Goal: Task Accomplishment & Management: Use online tool/utility

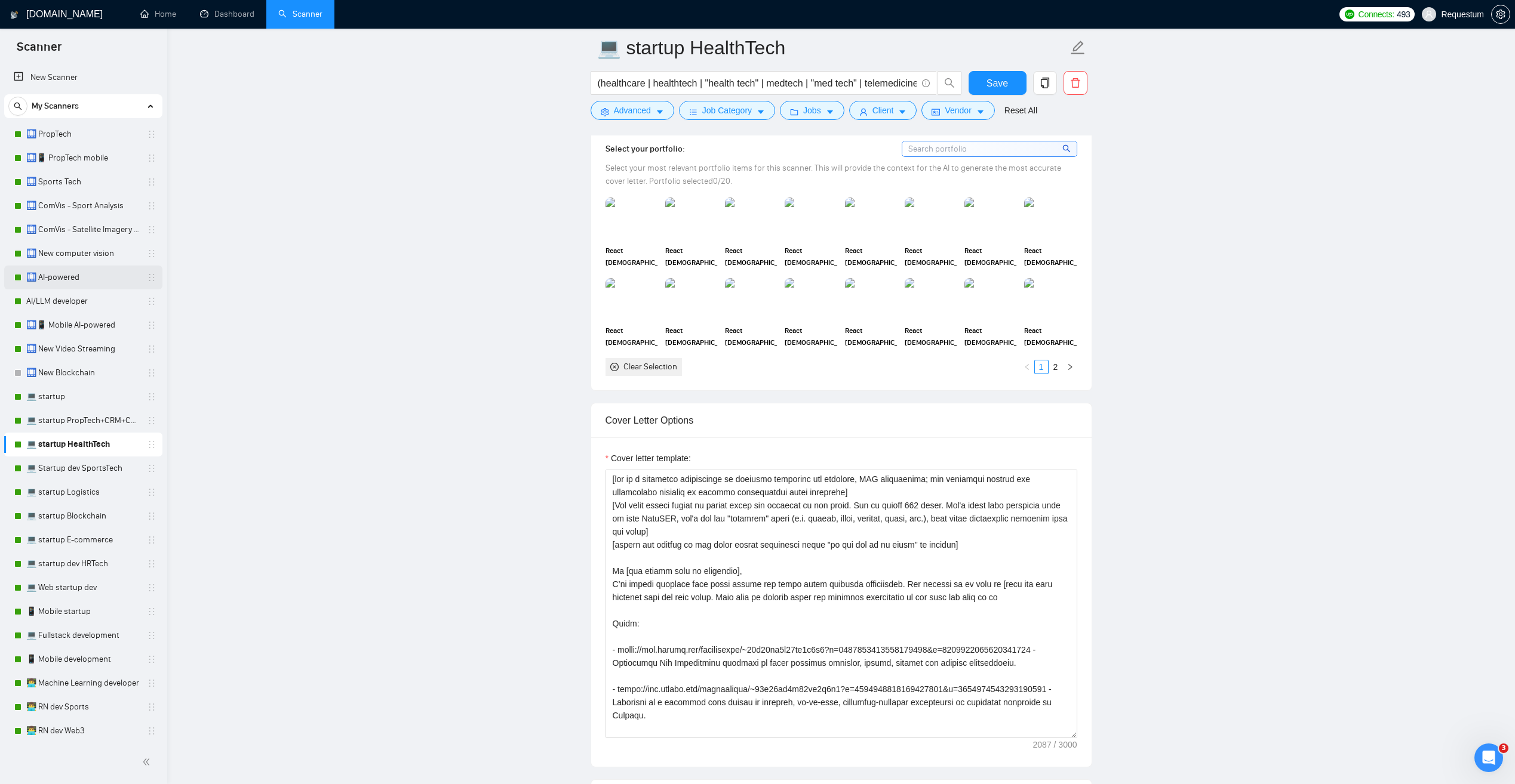
click at [106, 279] on link "🛄 AI-powered" at bounding box center [83, 277] width 113 height 24
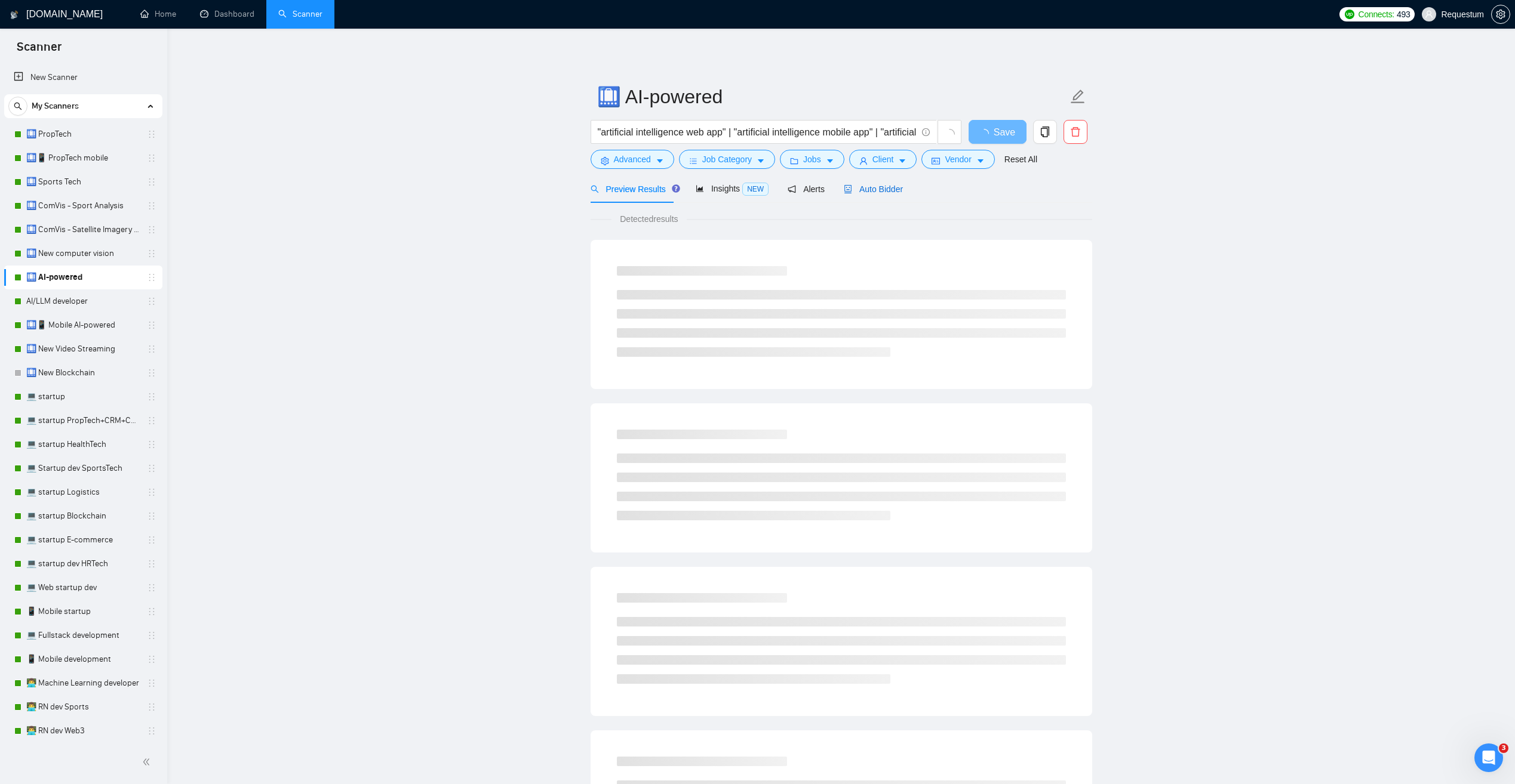
click at [858, 188] on span "Auto Bidder" at bounding box center [873, 189] width 59 height 9
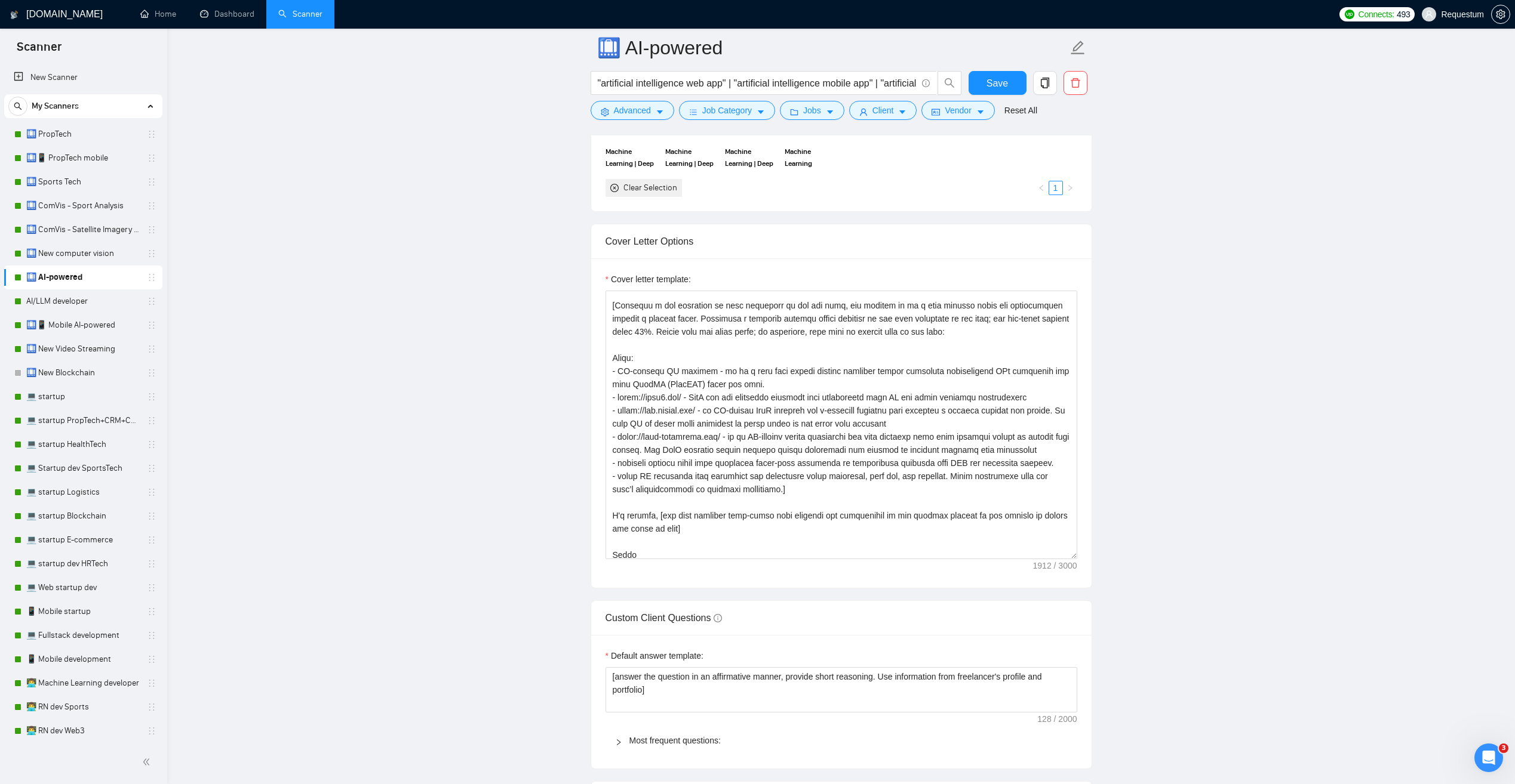
scroll to position [105, 0]
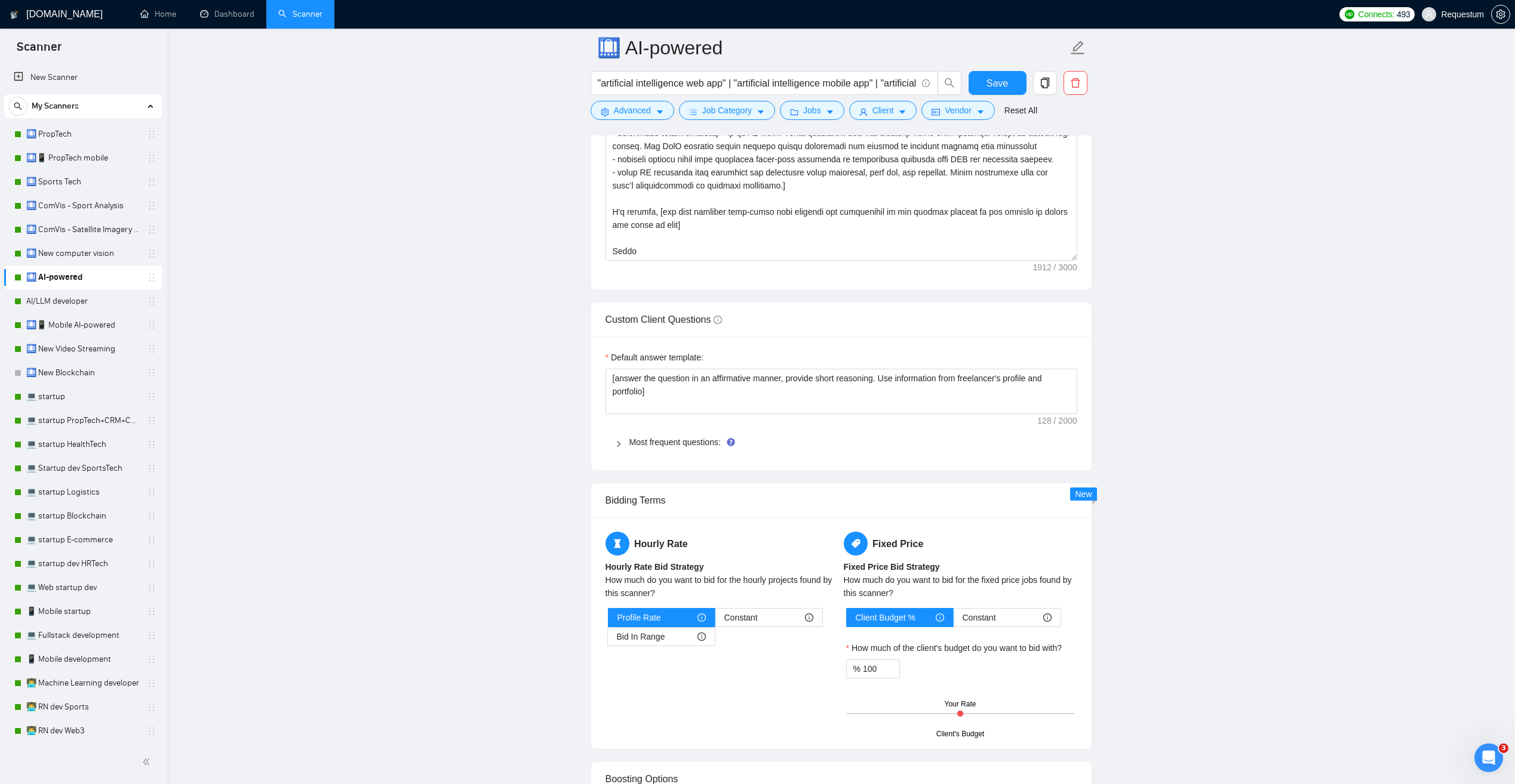
click at [611, 445] on div "Most frequent questions:" at bounding box center [841, 442] width 472 height 27
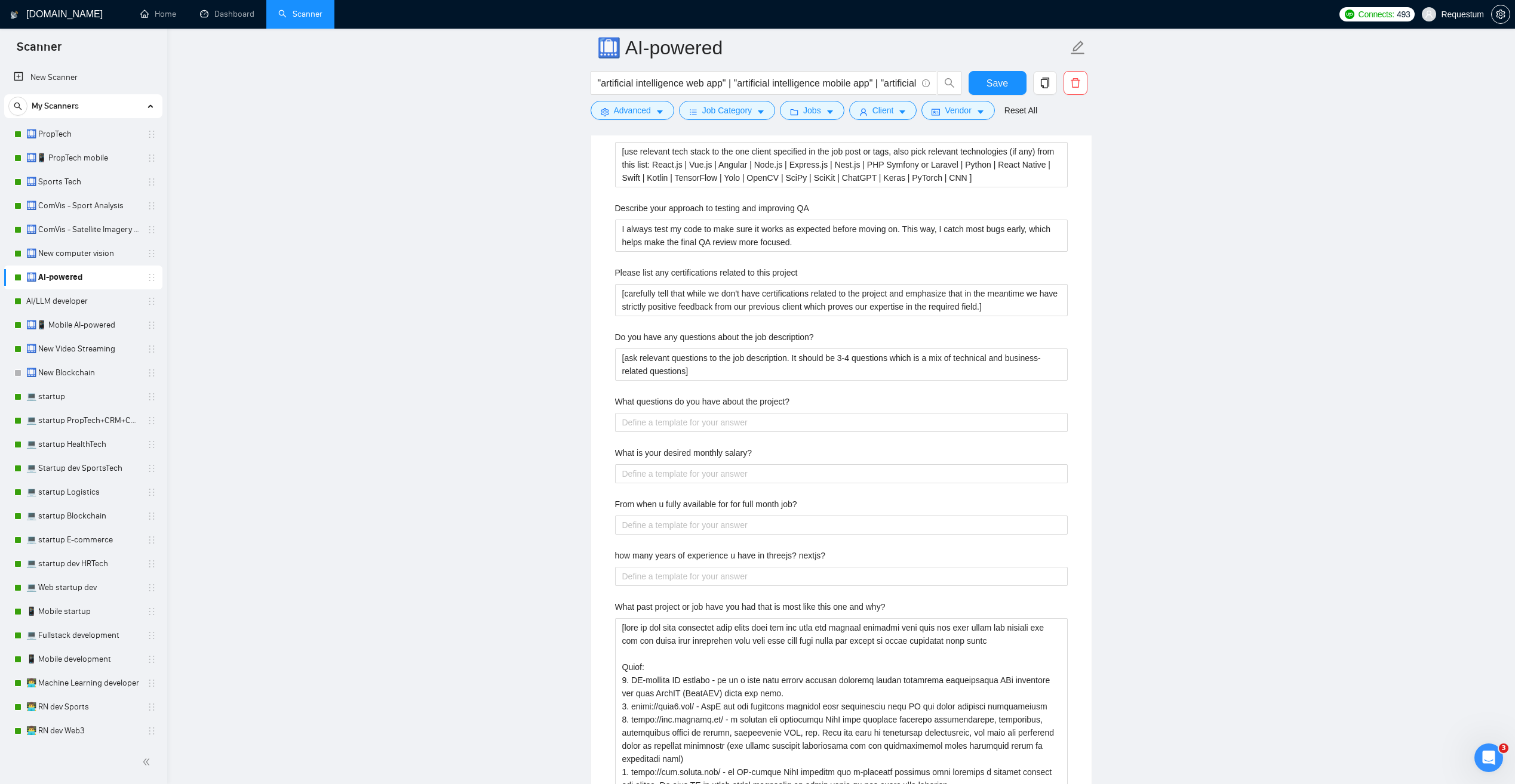
scroll to position [2268, 0]
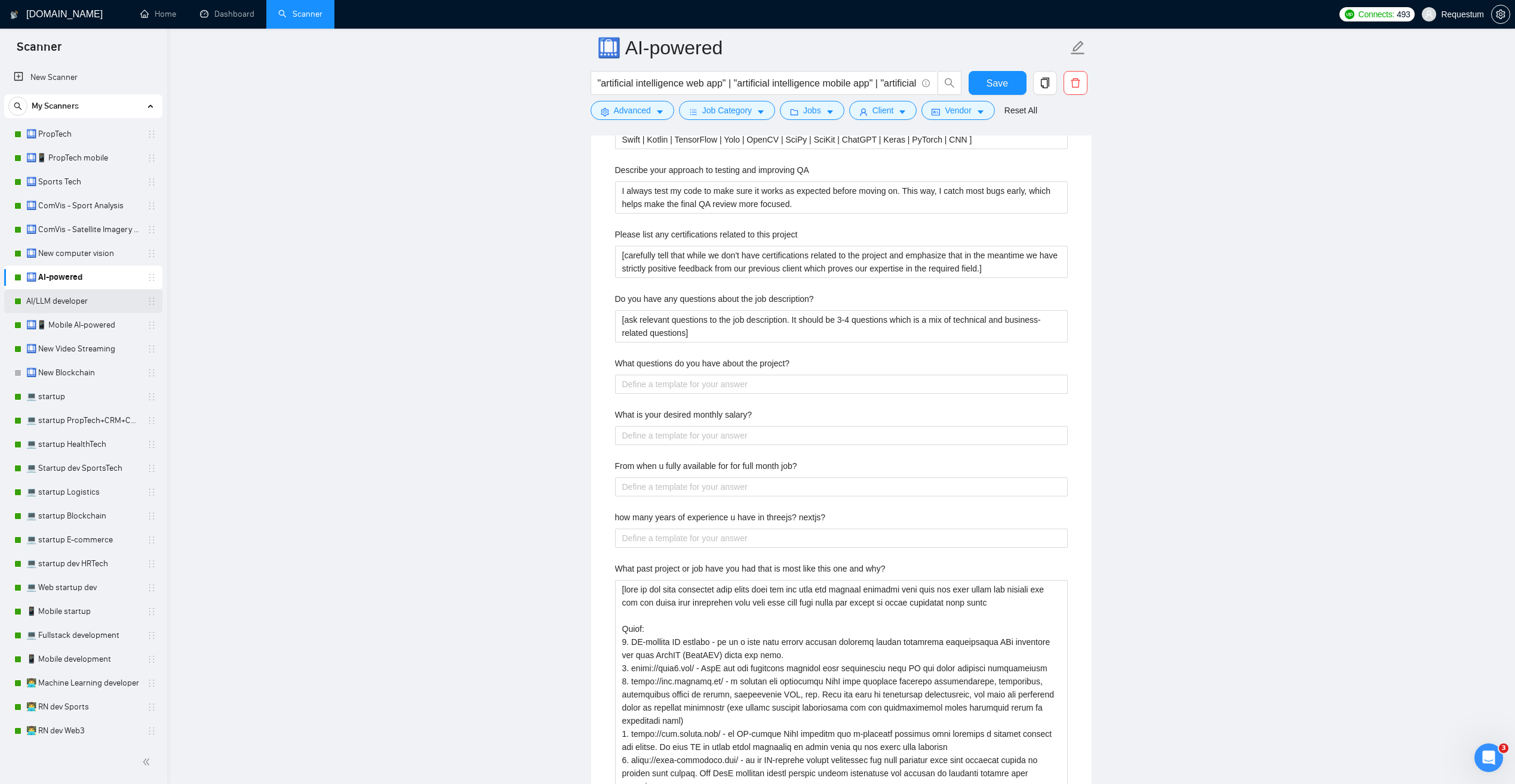
click at [90, 302] on link "AI/LLM developer" at bounding box center [83, 301] width 113 height 24
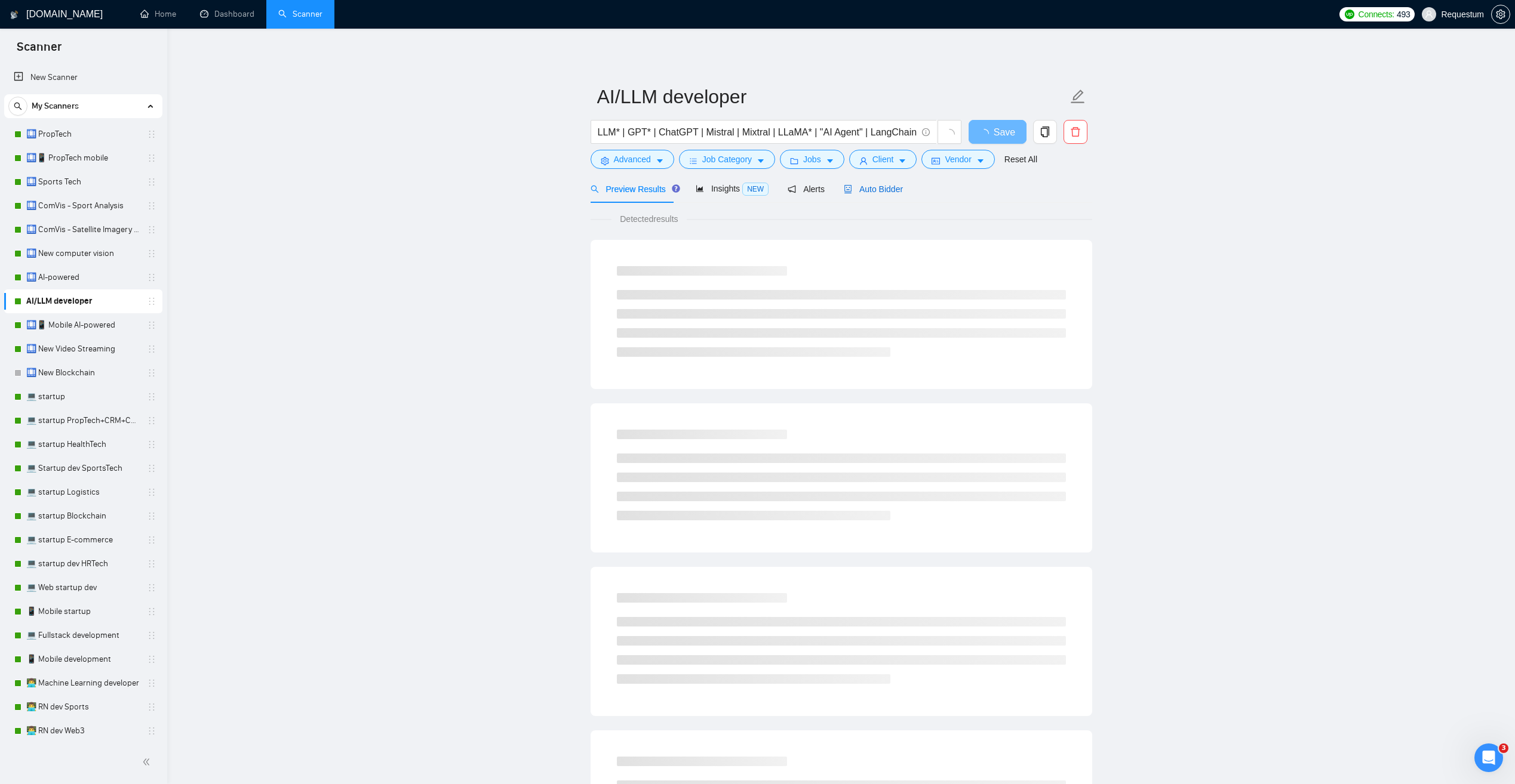
click at [870, 187] on span "Auto Bidder" at bounding box center [873, 189] width 59 height 9
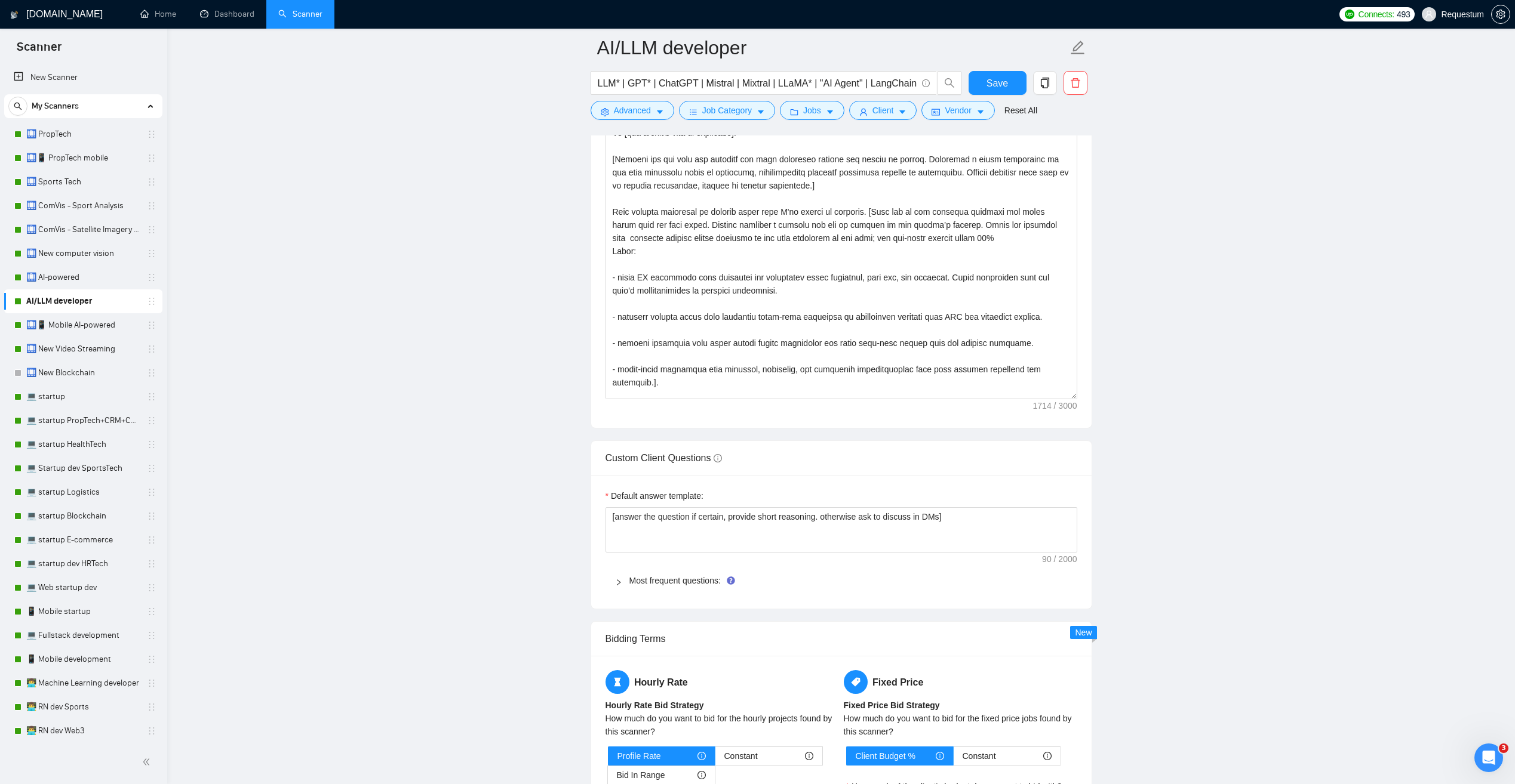
scroll to position [131, 0]
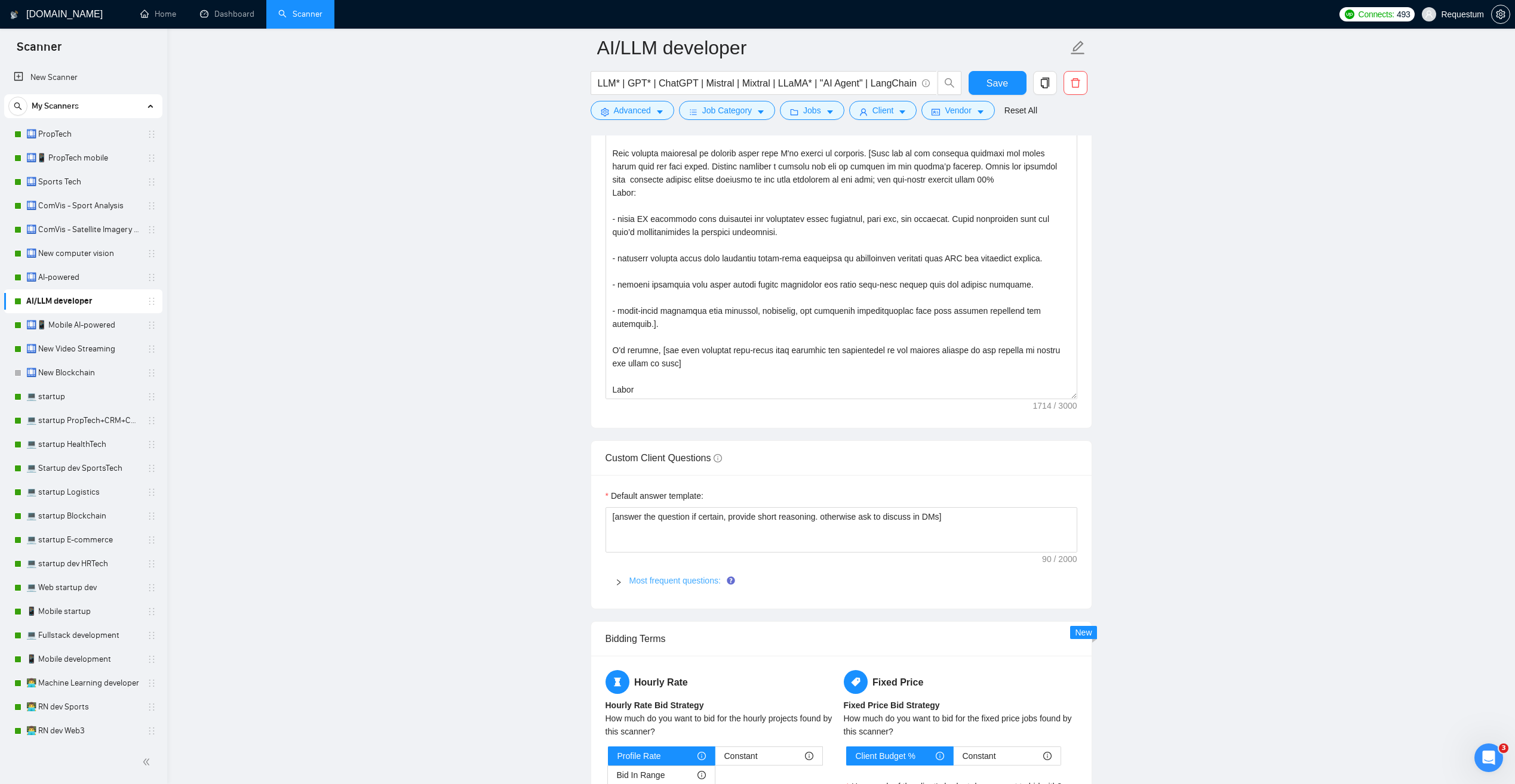
click at [646, 584] on link "Most frequent questions:" at bounding box center [675, 580] width 91 height 9
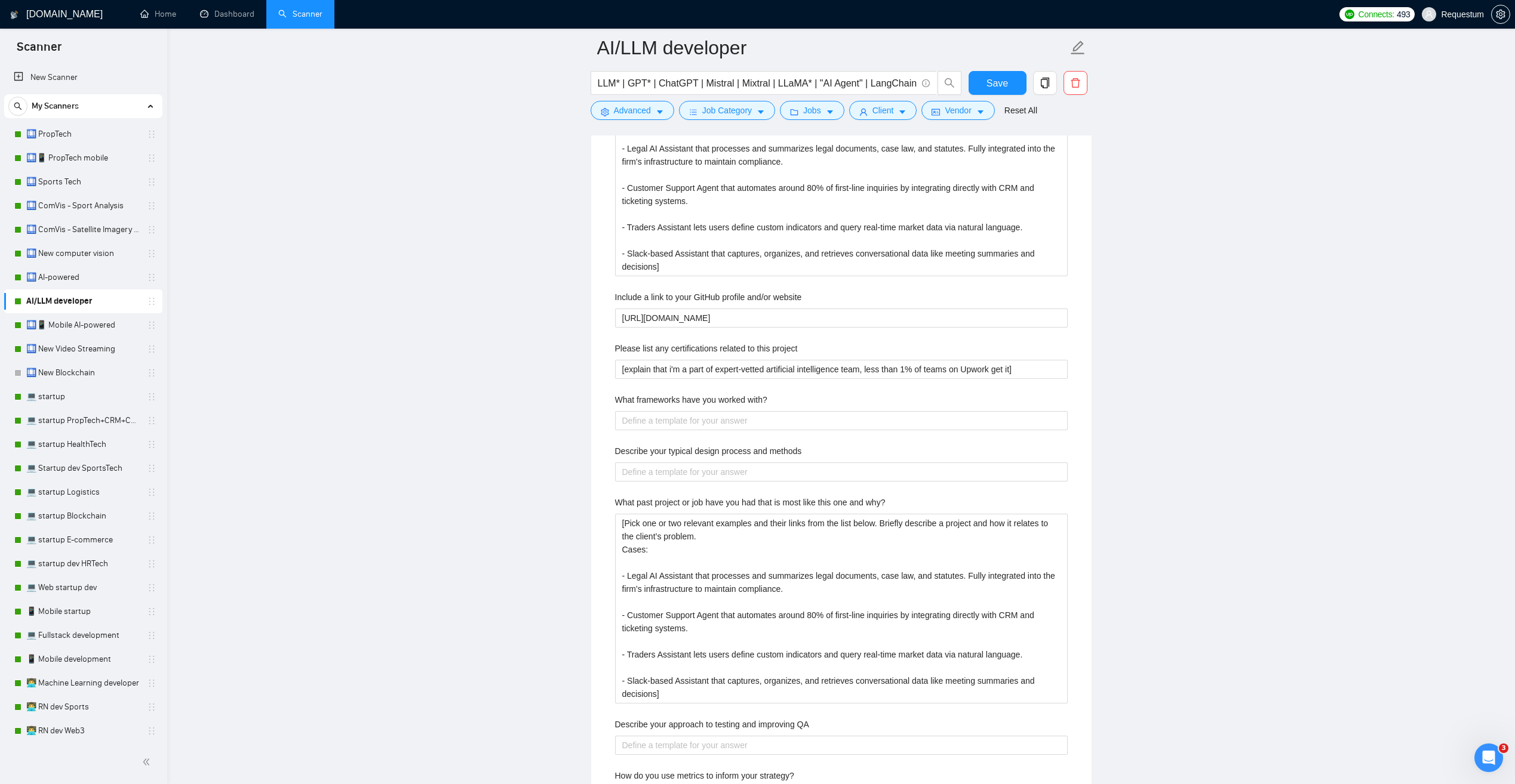
scroll to position [1970, 0]
click at [103, 273] on link "🛄 AI-powered" at bounding box center [83, 277] width 113 height 24
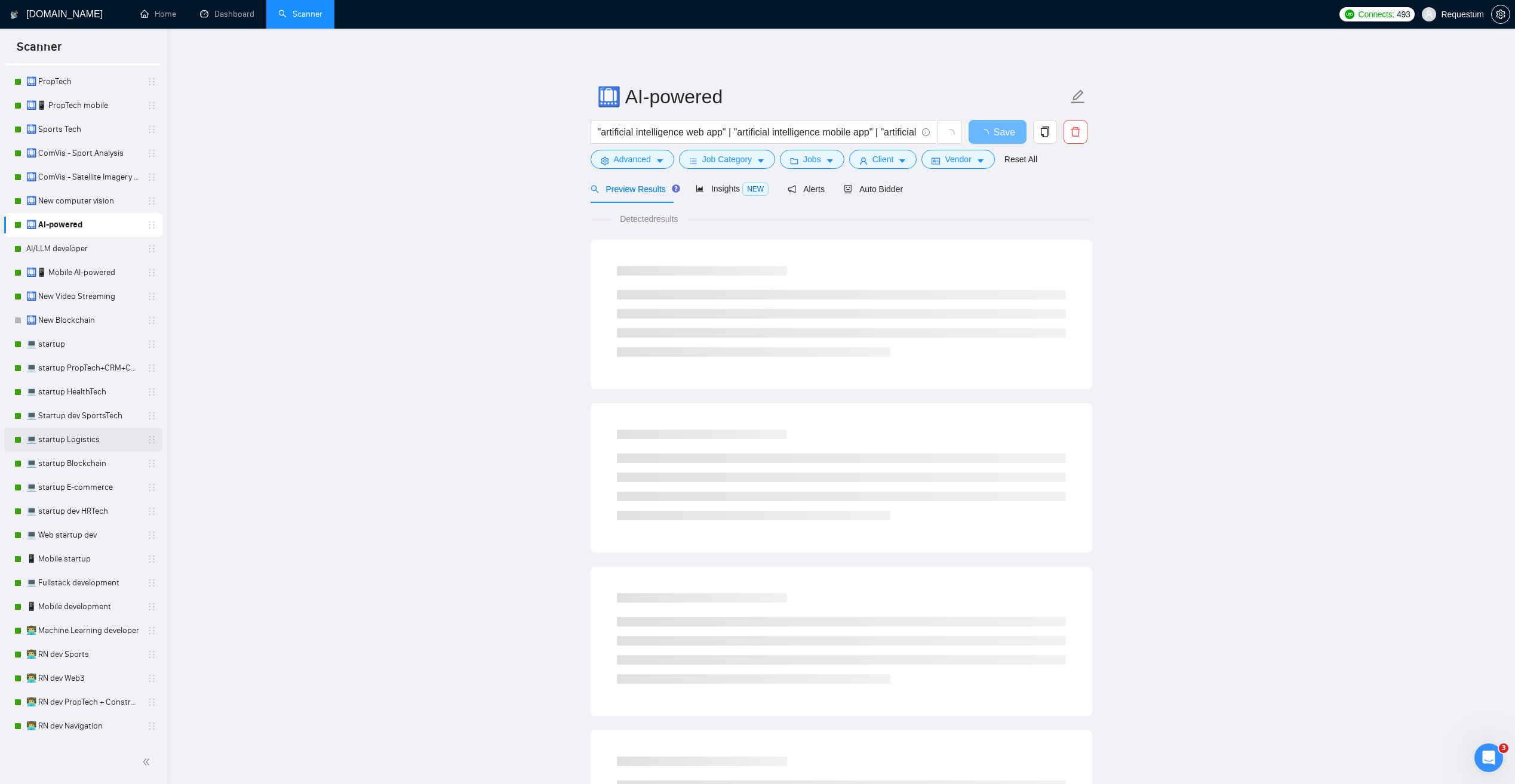
scroll to position [60, 0]
click at [86, 610] on link "📱 Mobile development" at bounding box center [83, 599] width 113 height 24
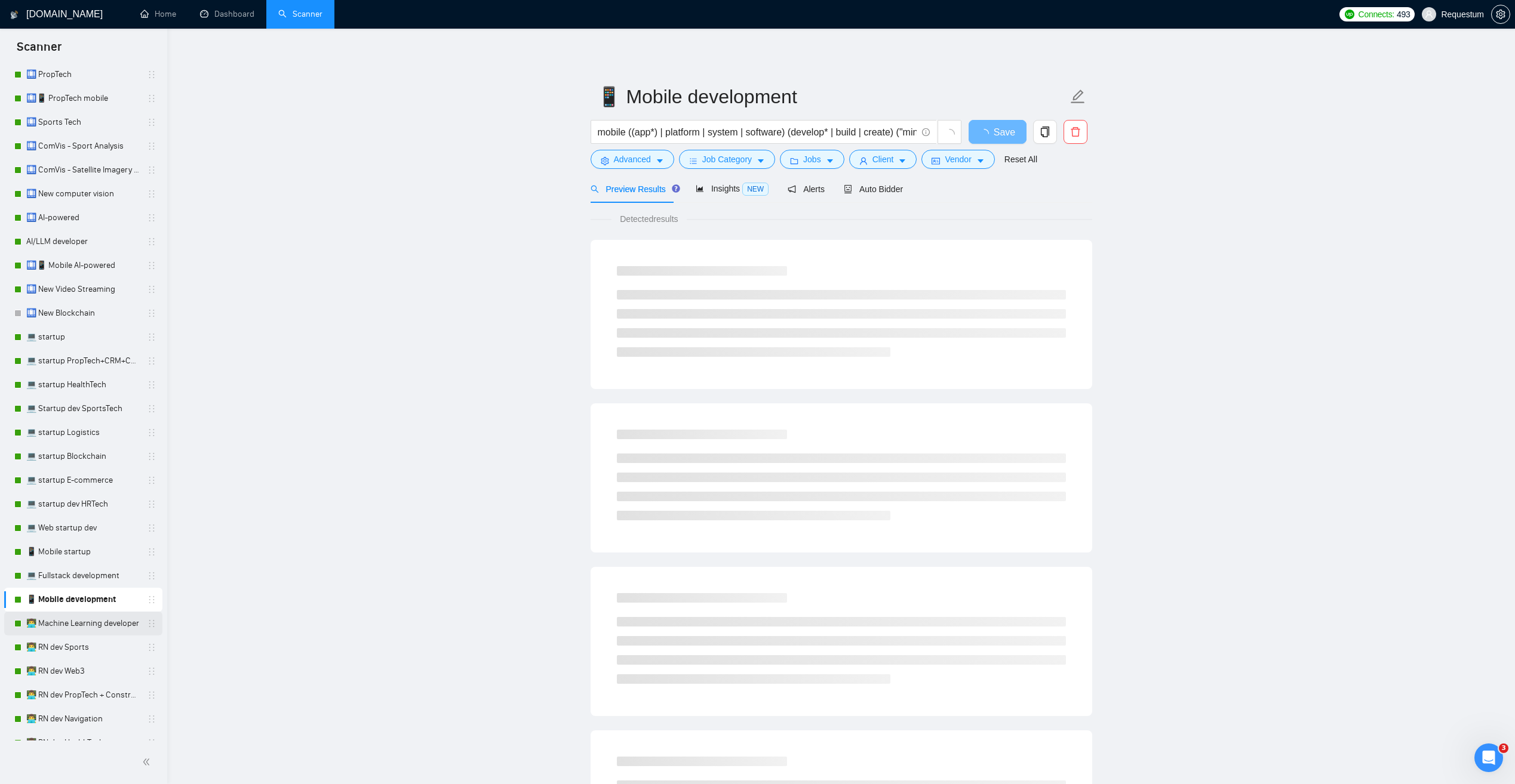
click at [86, 623] on link "👨‍💻 Machine Learning developer" at bounding box center [83, 623] width 113 height 24
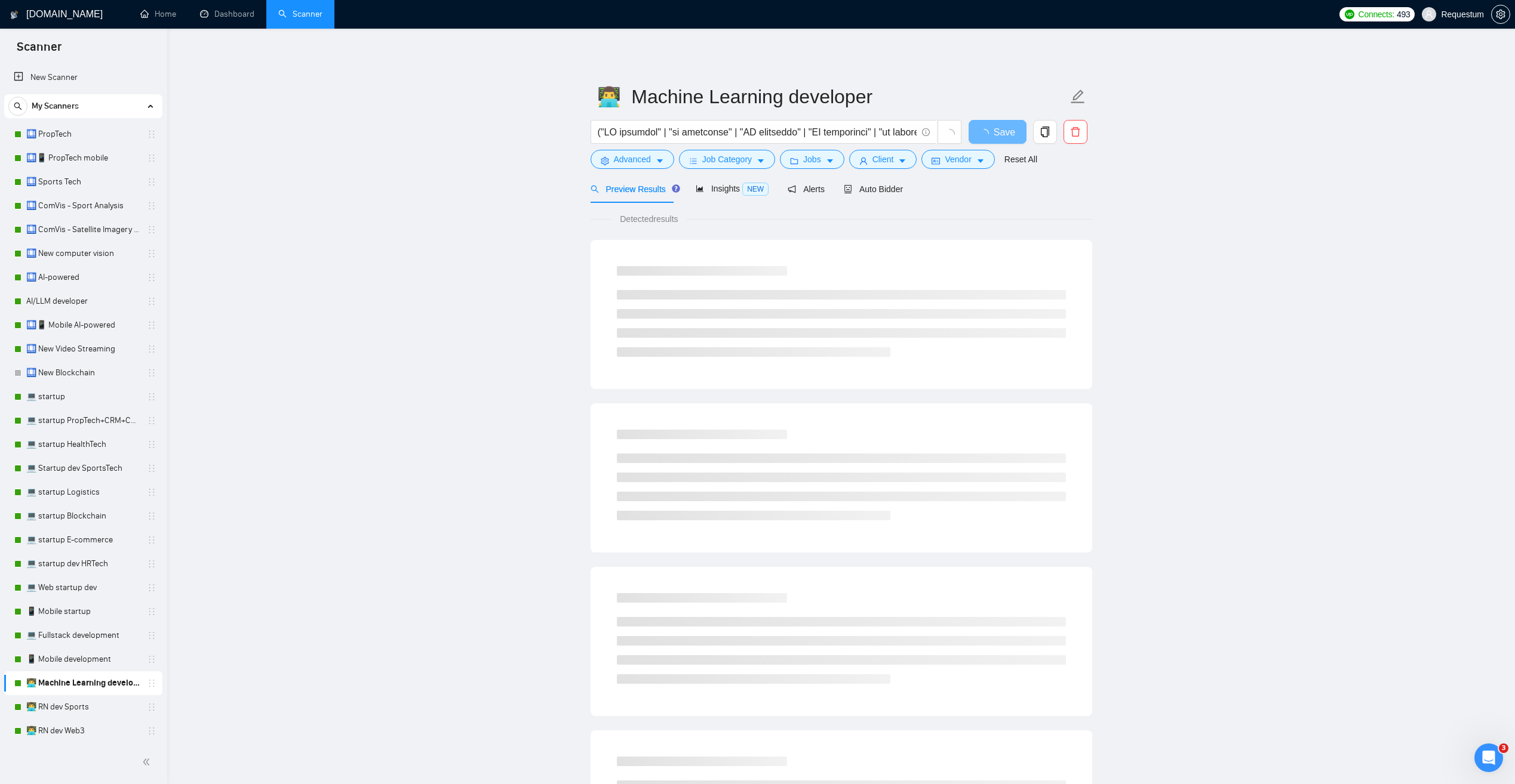
click at [908, 188] on div "Preview Results Insights NEW Alerts Auto Bidder" at bounding box center [841, 188] width 502 height 28
click at [886, 185] on span "Auto Bidder" at bounding box center [873, 189] width 59 height 9
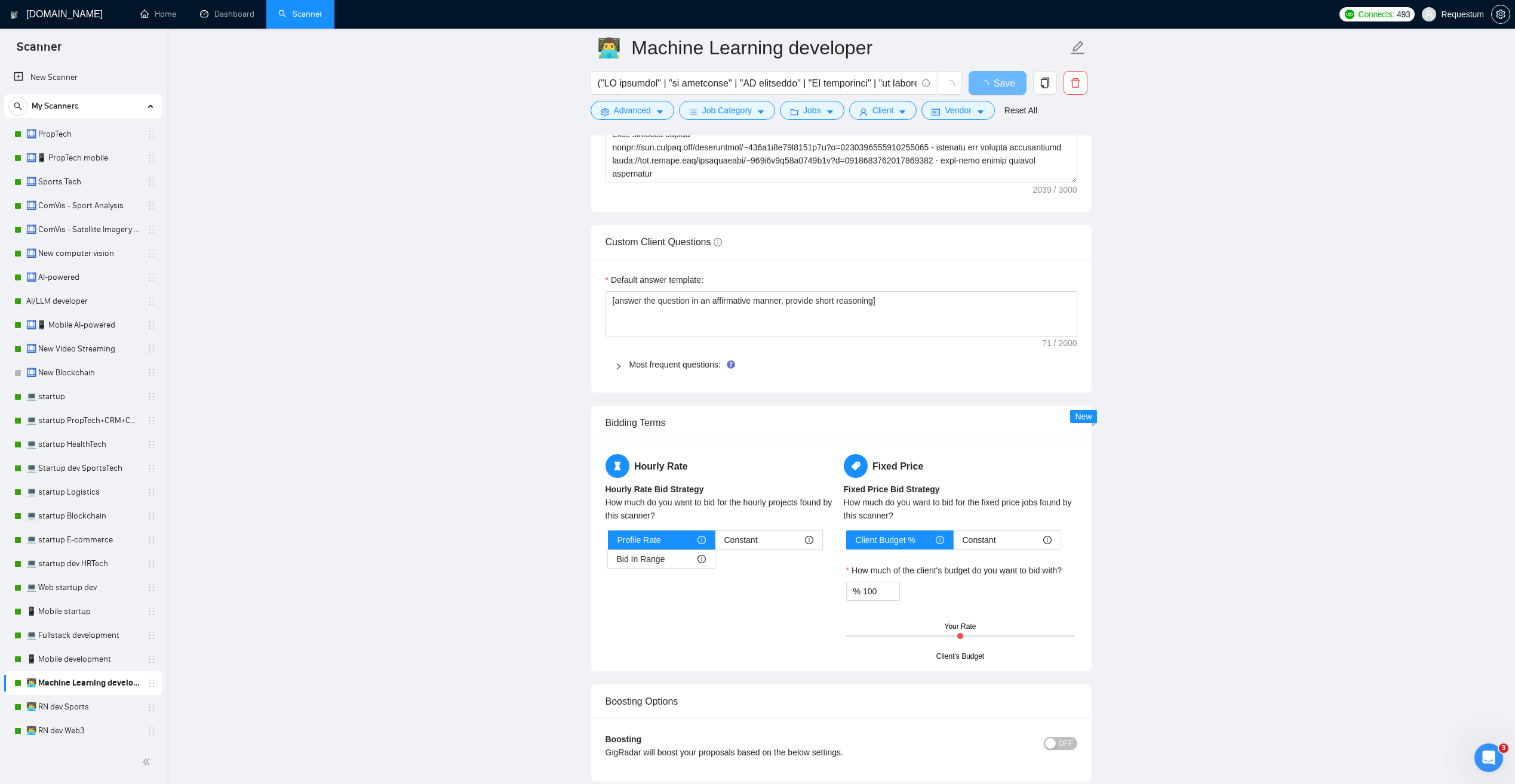
scroll to position [1612, 0]
click at [672, 362] on link "Most frequent questions:" at bounding box center [675, 363] width 91 height 9
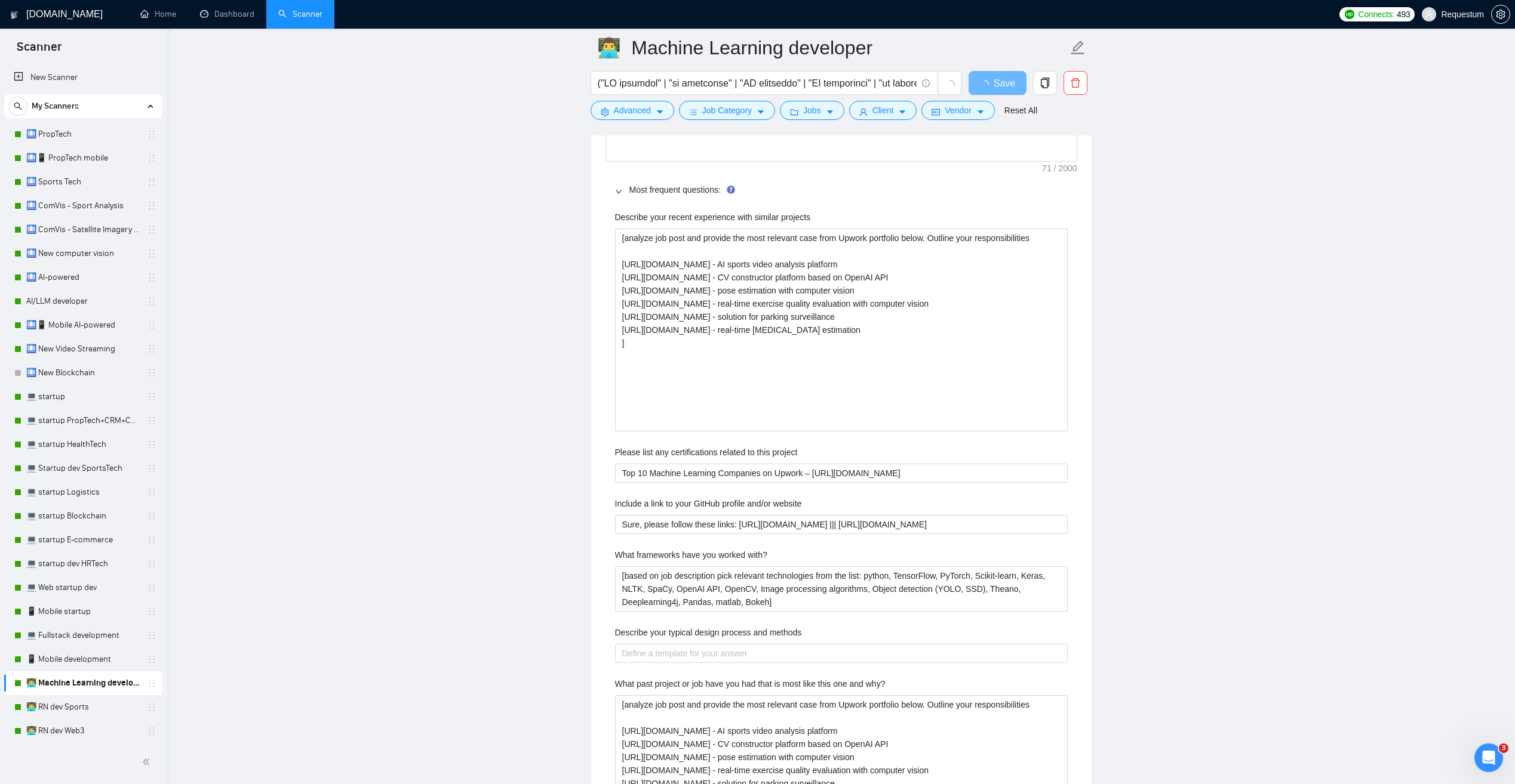
scroll to position [1791, 0]
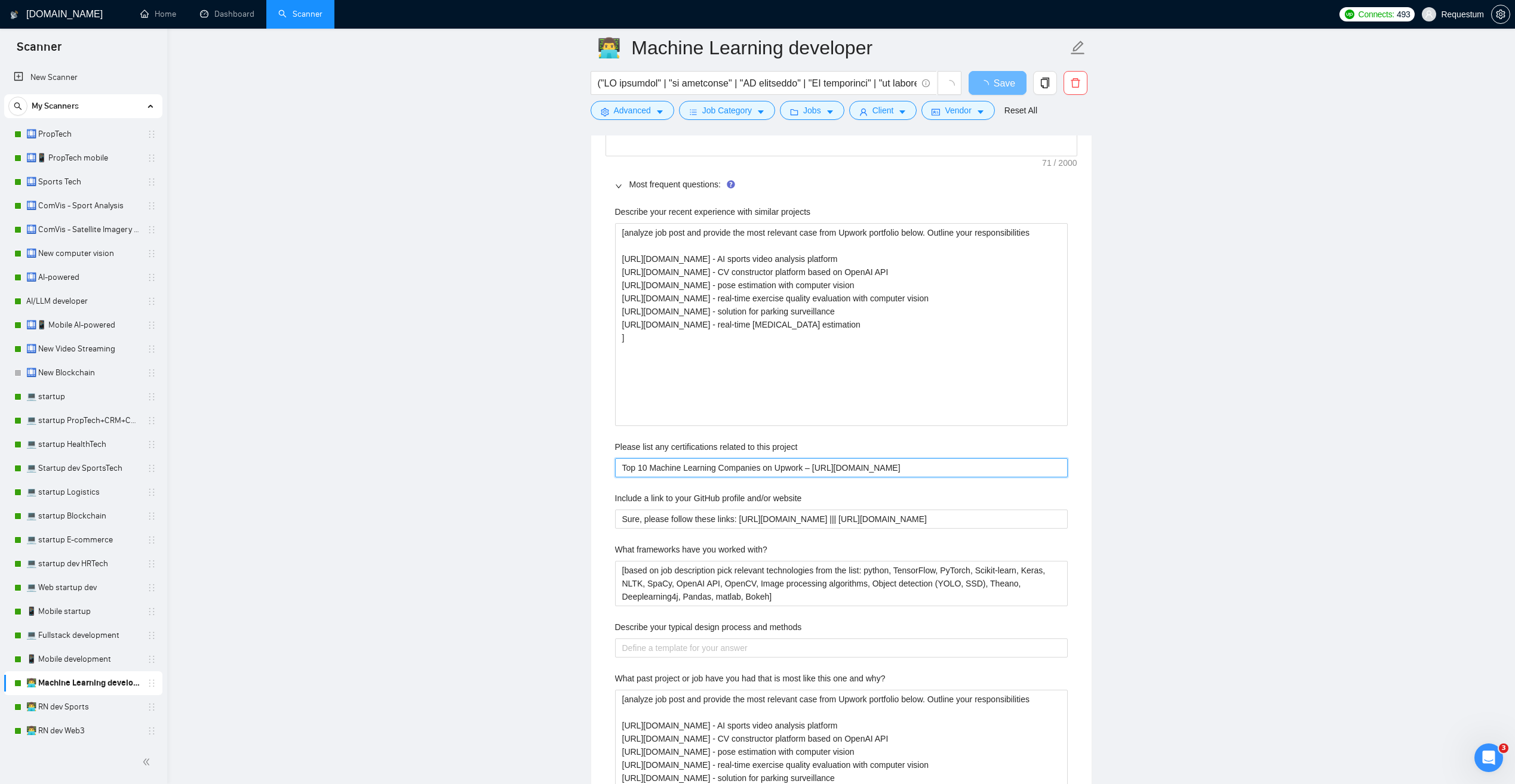
click at [631, 467] on project "Top 10 Machine Learning Companies on Upwork – [URL][DOMAIN_NAME]" at bounding box center [841, 468] width 452 height 19
